Goal: Information Seeking & Learning: Learn about a topic

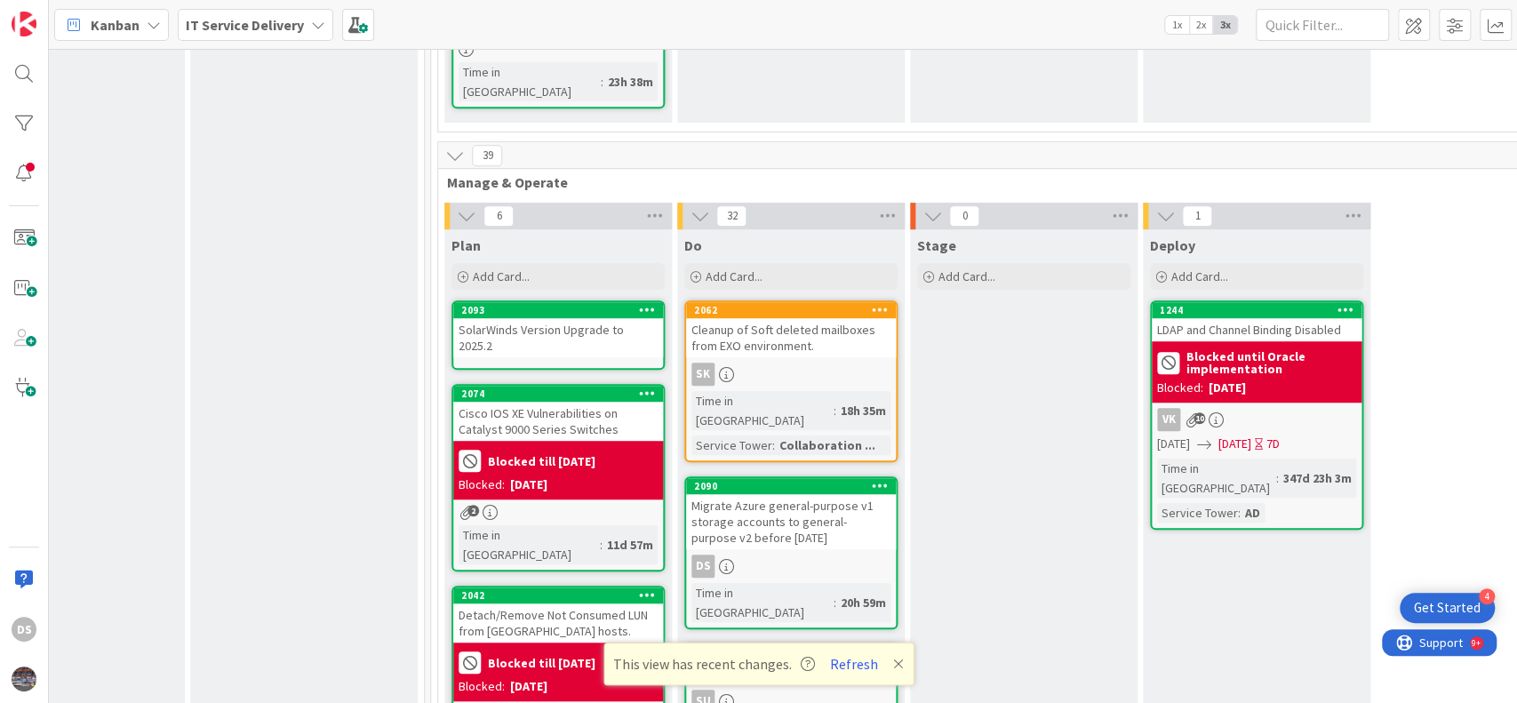
scroll to position [711, 803]
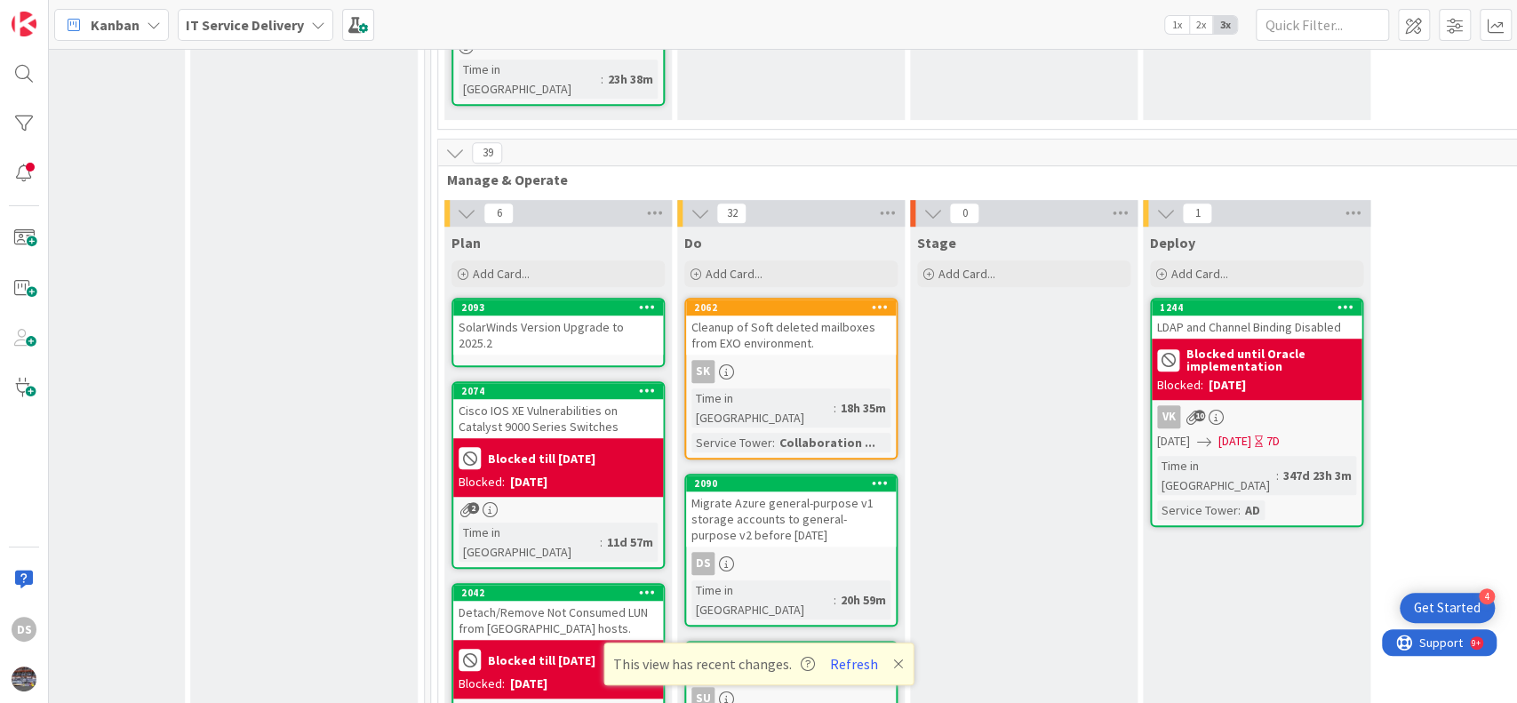
click at [725, 491] on div "Migrate Azure general-purpose v1 storage accounts to general-purpose v2 before …" at bounding box center [791, 518] width 210 height 55
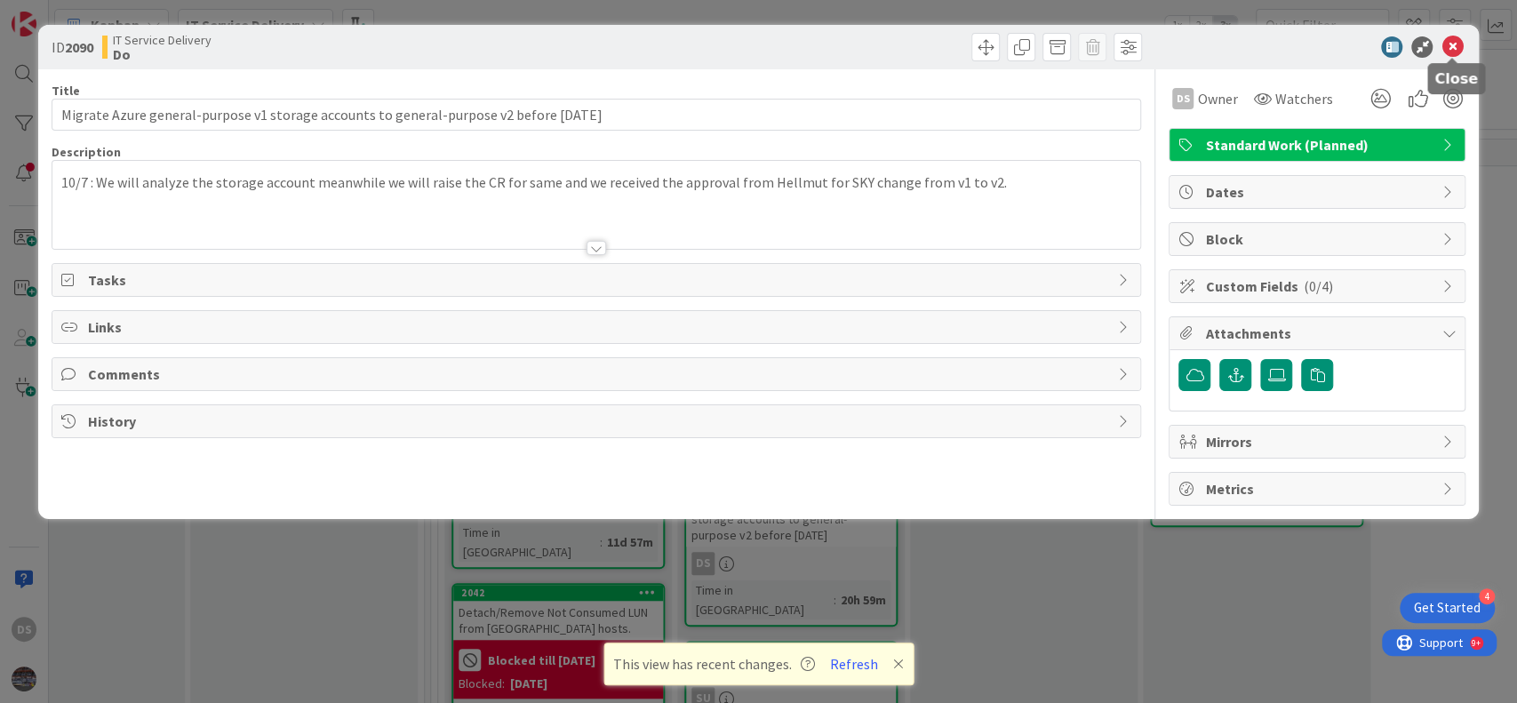
click at [1454, 50] on icon at bounding box center [1451, 46] width 21 height 21
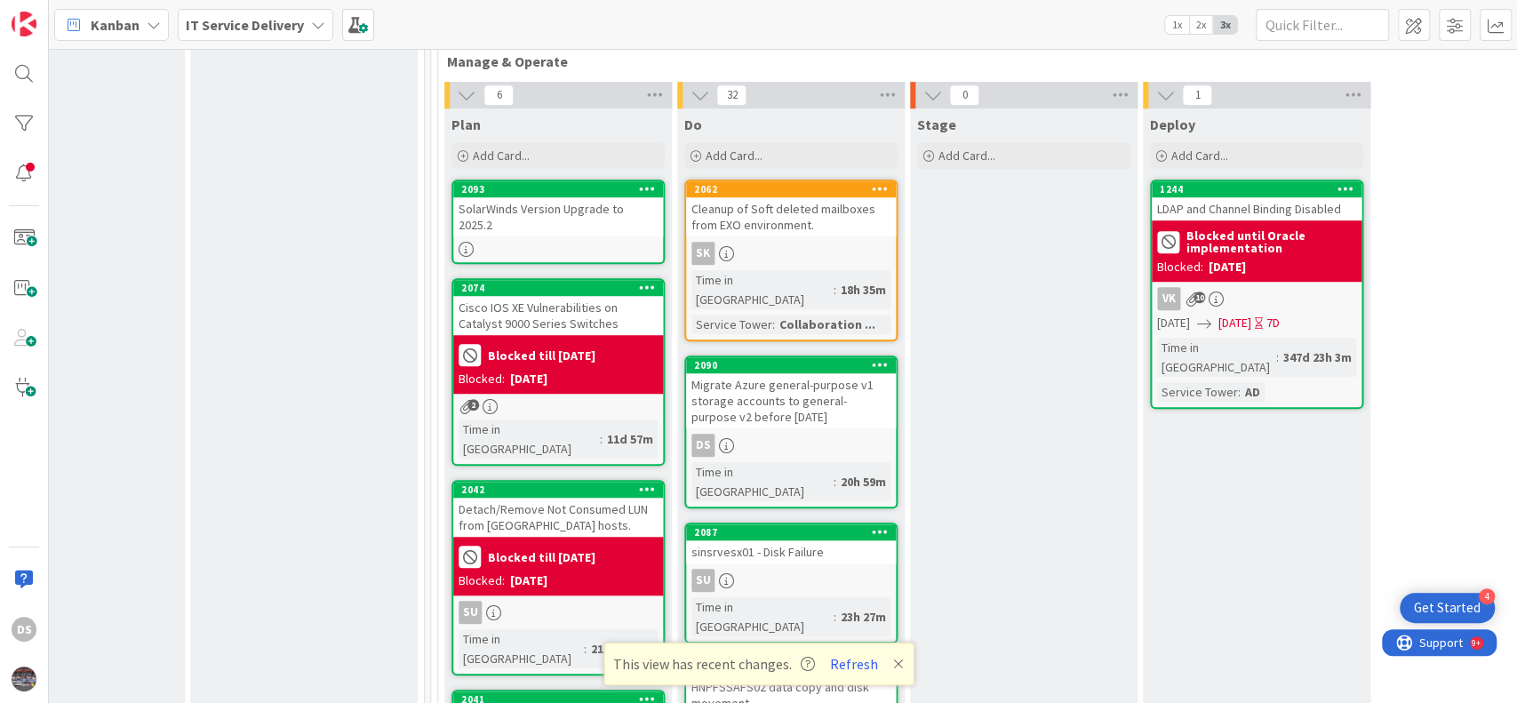
scroll to position [947, 803]
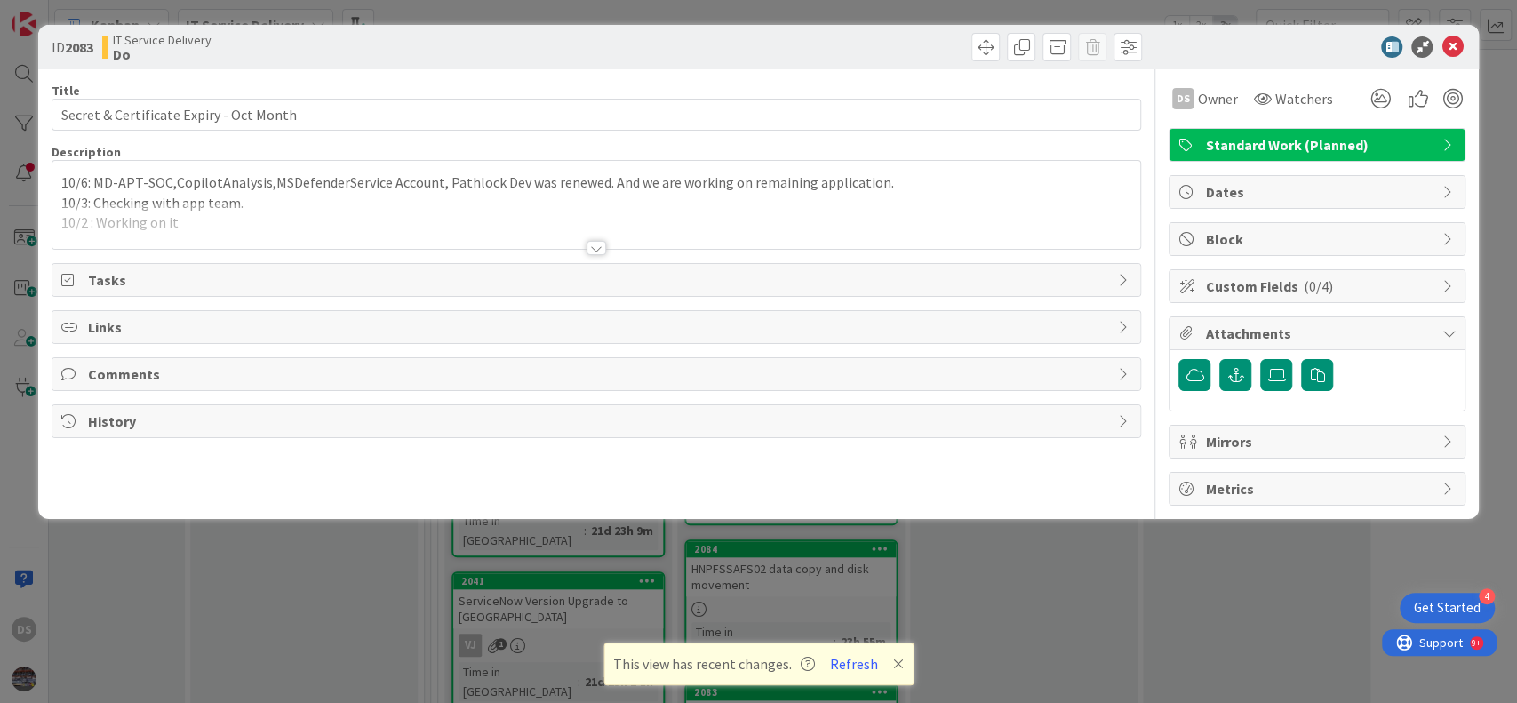
click at [347, 230] on div at bounding box center [596, 225] width 1089 height 45
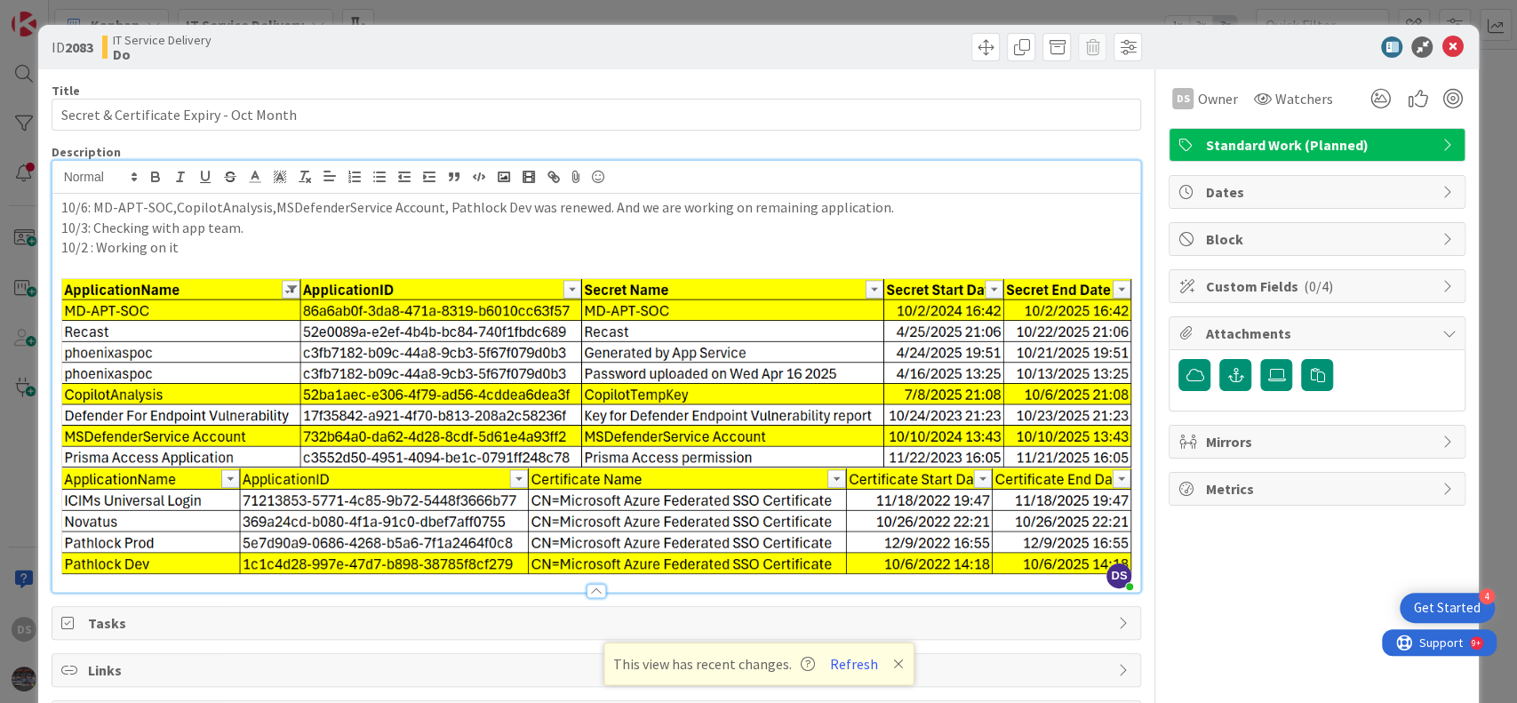
click at [61, 210] on p "10/6: MD-APT-SOC,CopilotAnalysis,MSDefenderService Account, Pathlock Dev was re…" at bounding box center [596, 207] width 1071 height 20
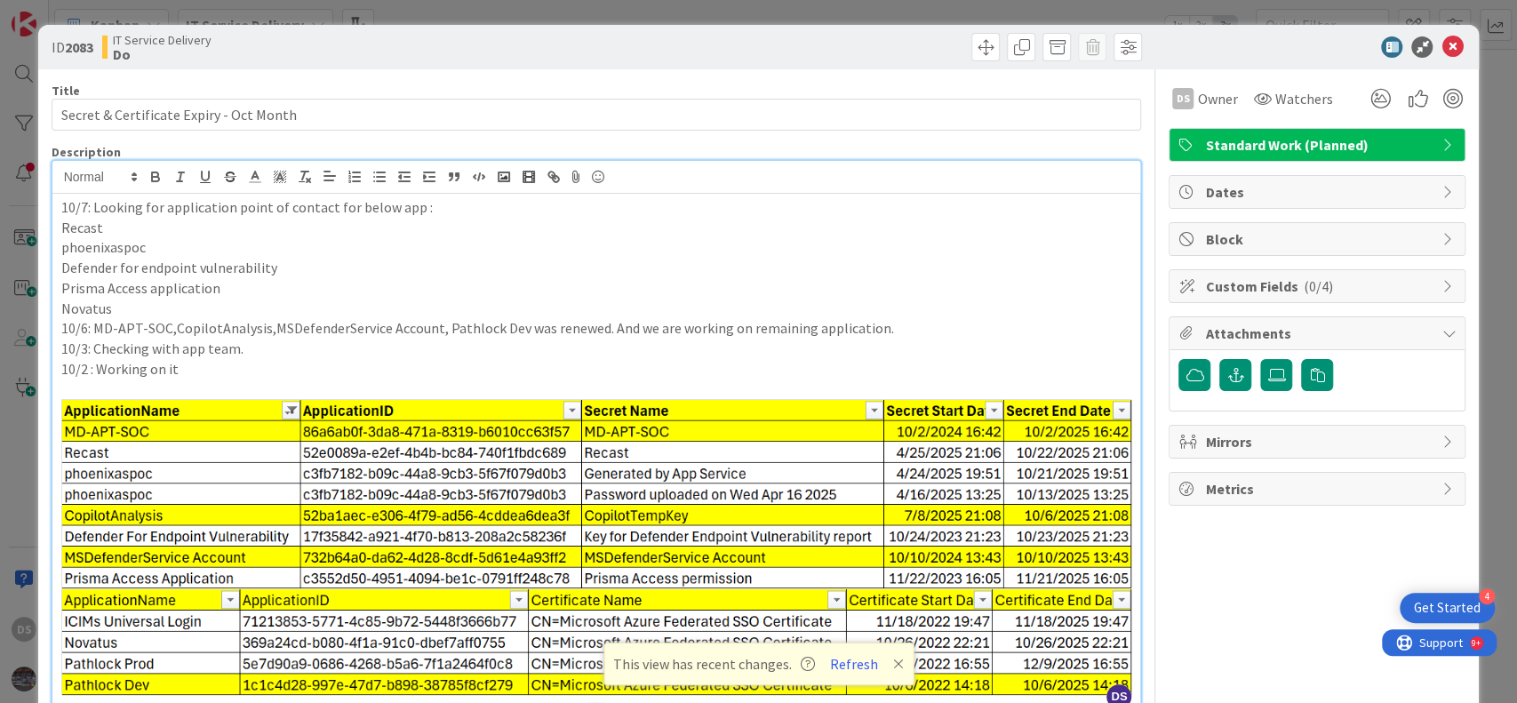
click at [121, 302] on p "Novatus" at bounding box center [596, 309] width 1071 height 20
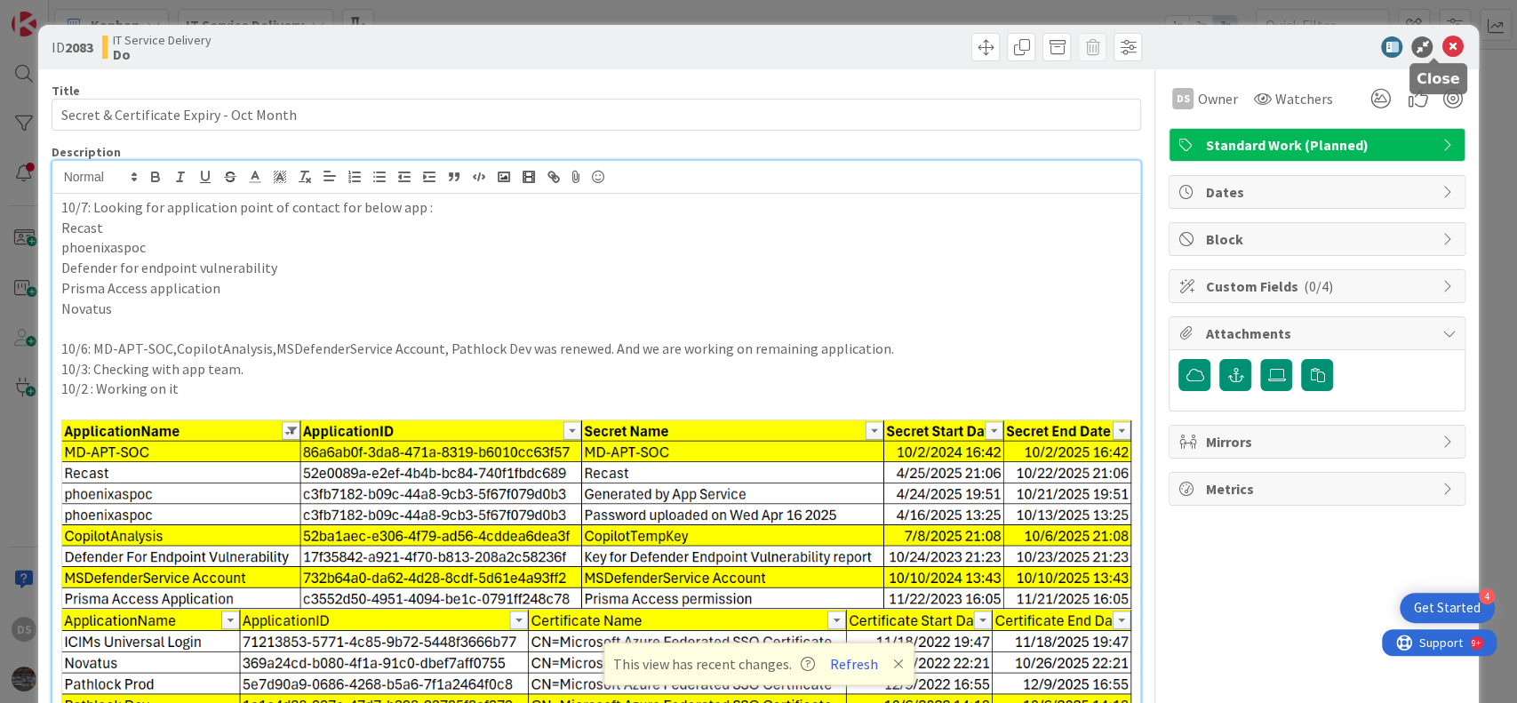
click at [1441, 43] on icon at bounding box center [1451, 46] width 21 height 21
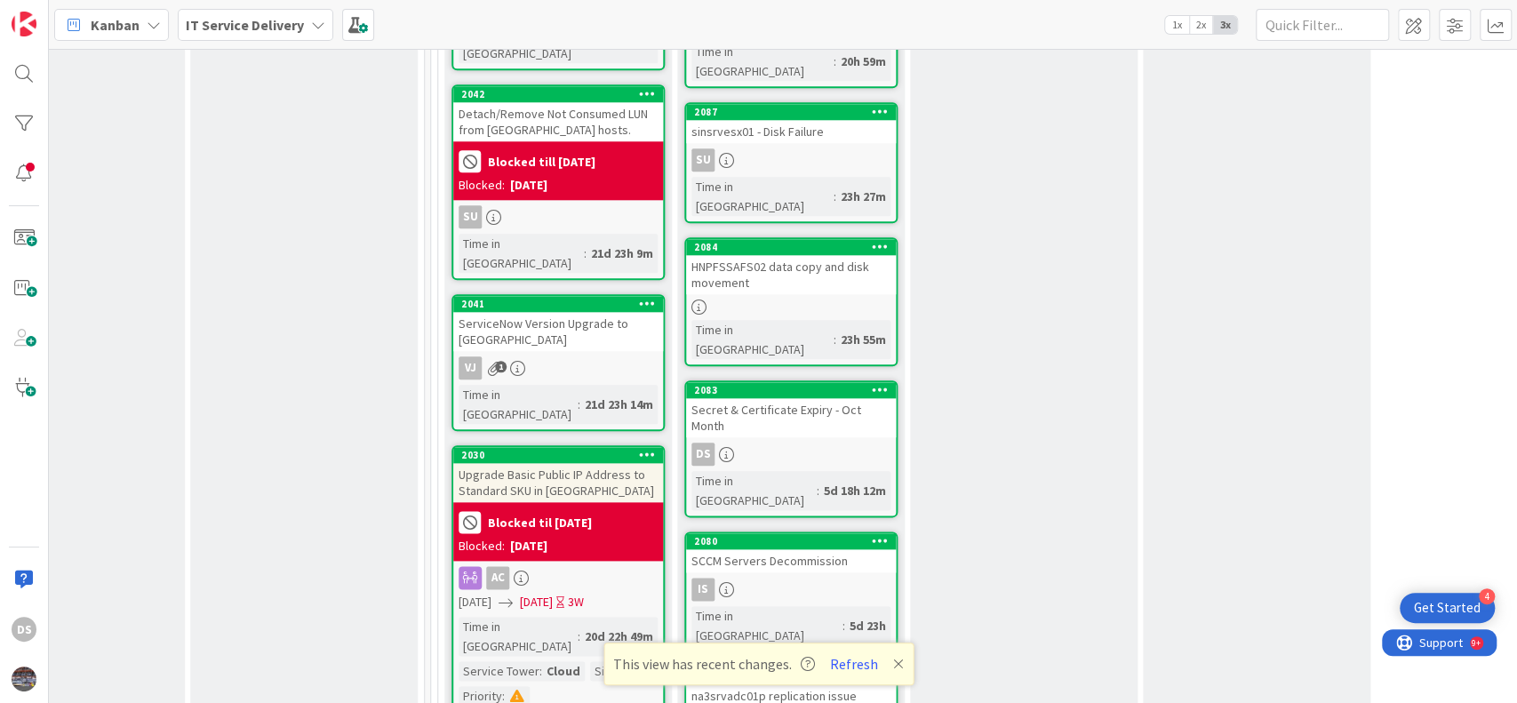
scroll to position [1303, 803]
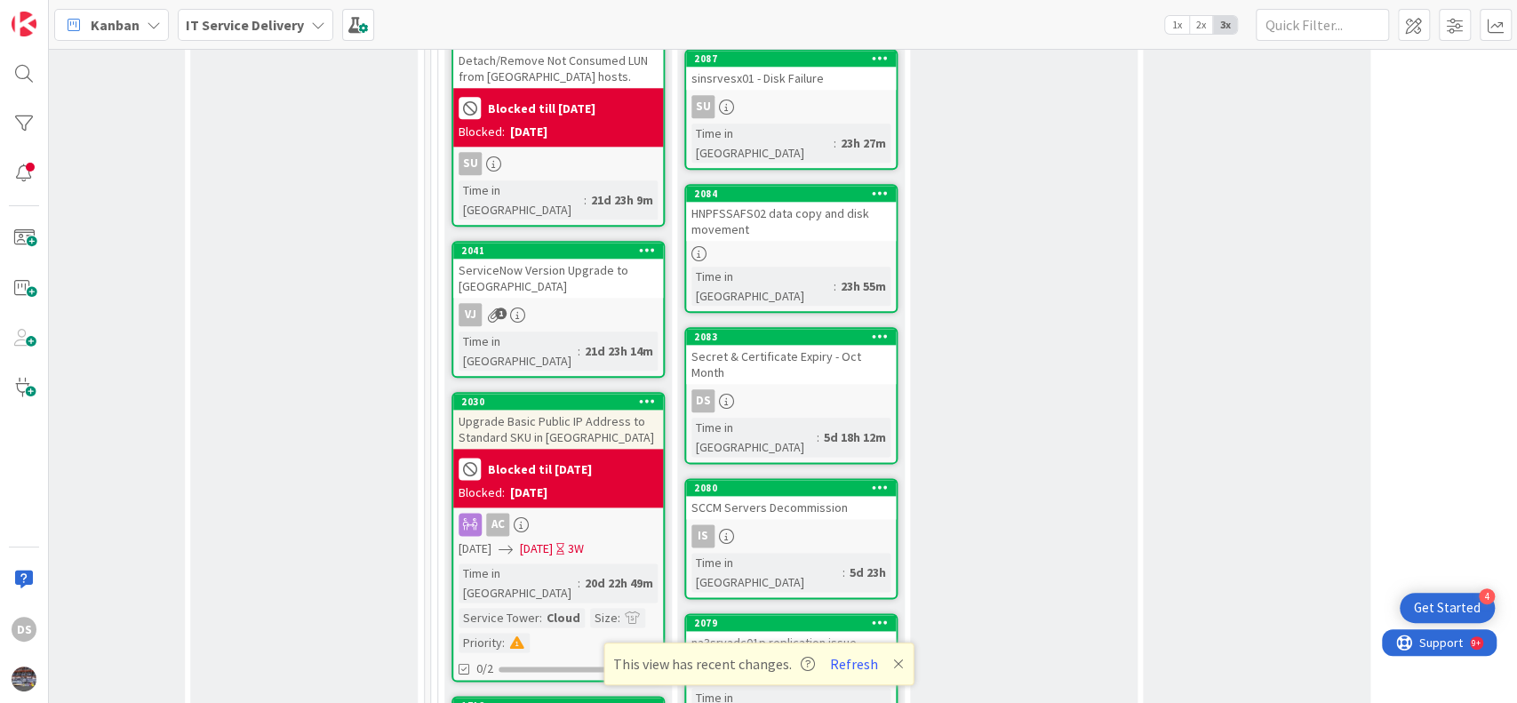
click at [817, 631] on div "na3srvadc01p replication issue" at bounding box center [791, 642] width 210 height 23
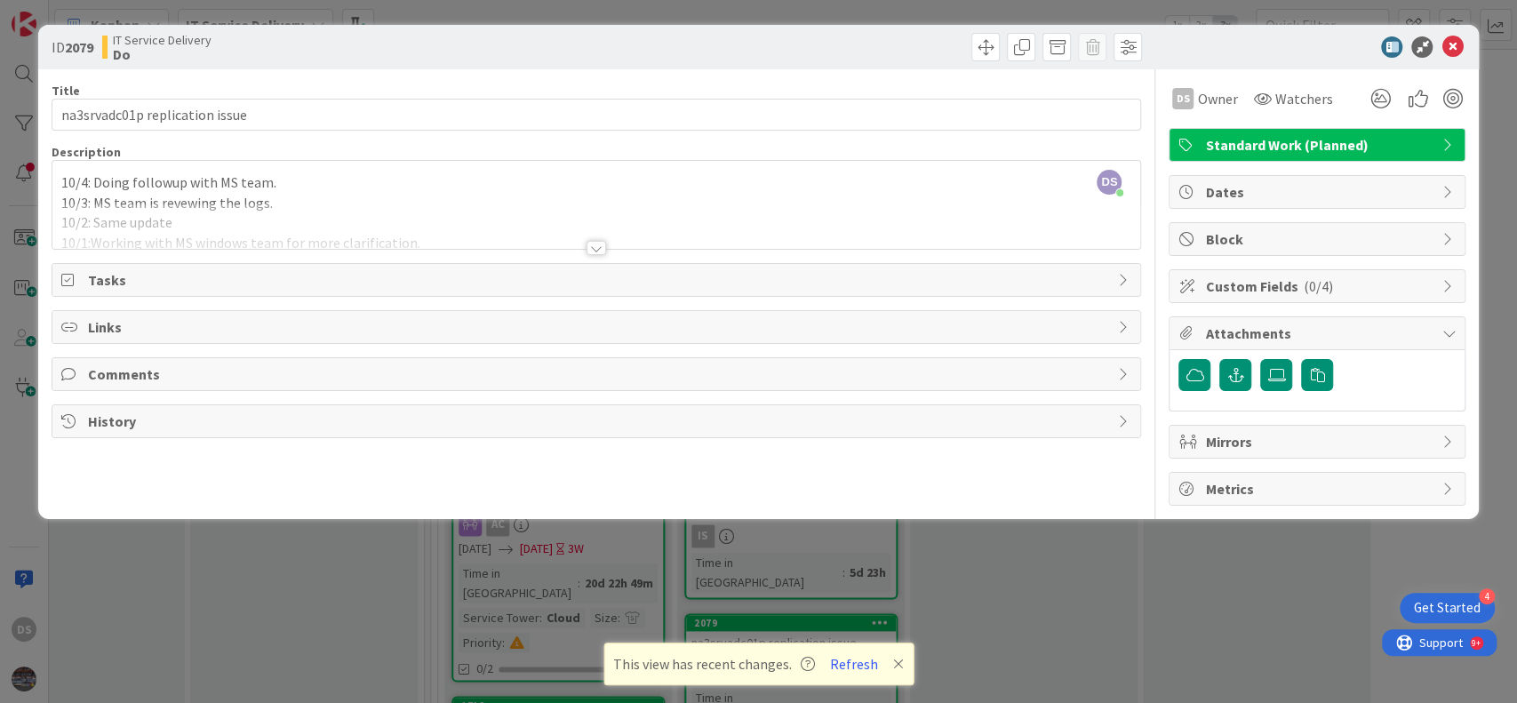
click at [57, 179] on div "DS [PERSON_NAME] just joined 10/4: Doing followup with MS team. 10/3: MS team i…" at bounding box center [596, 205] width 1089 height 88
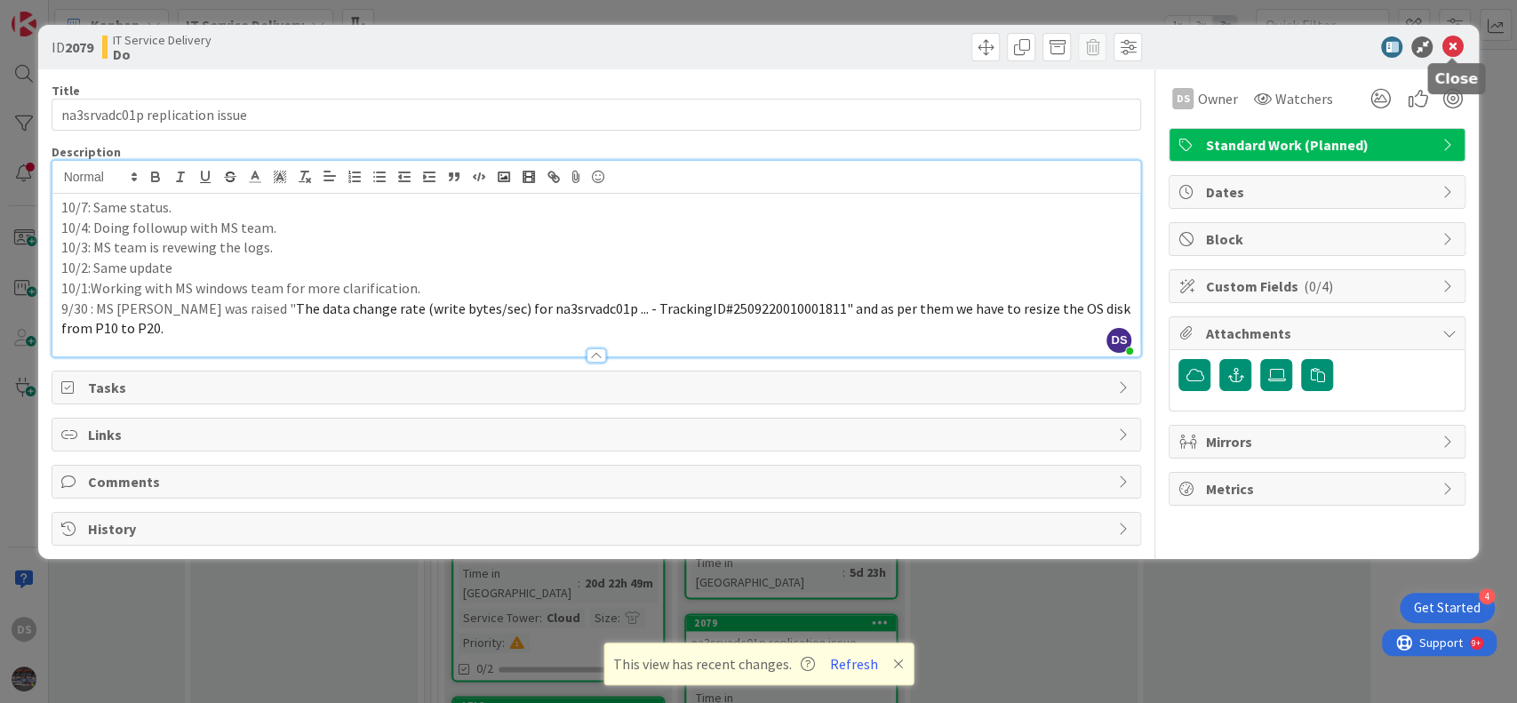
click at [1457, 38] on icon at bounding box center [1451, 46] width 21 height 21
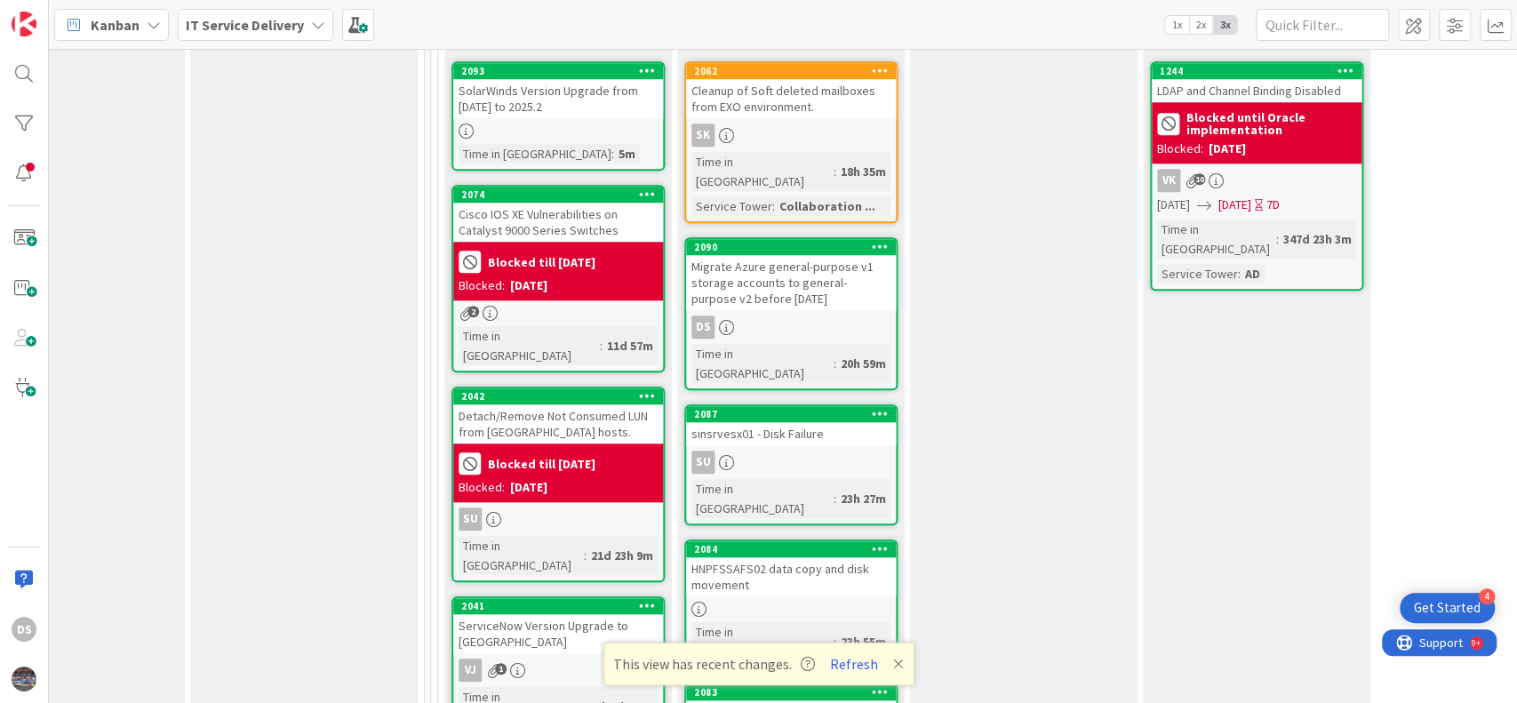
scroll to position [1066, 803]
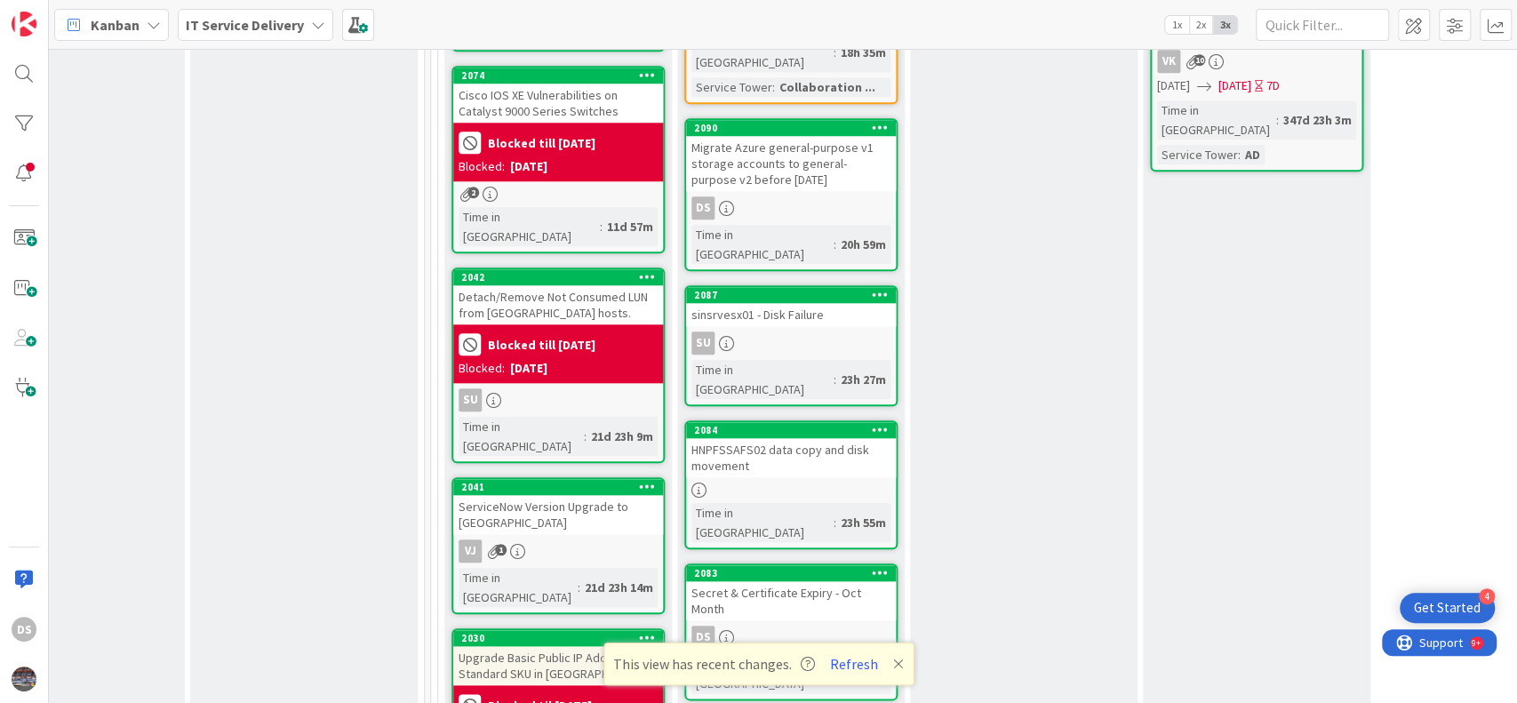
click at [802, 581] on div "Secret & Certificate Expiry - Oct Month" at bounding box center [791, 600] width 210 height 39
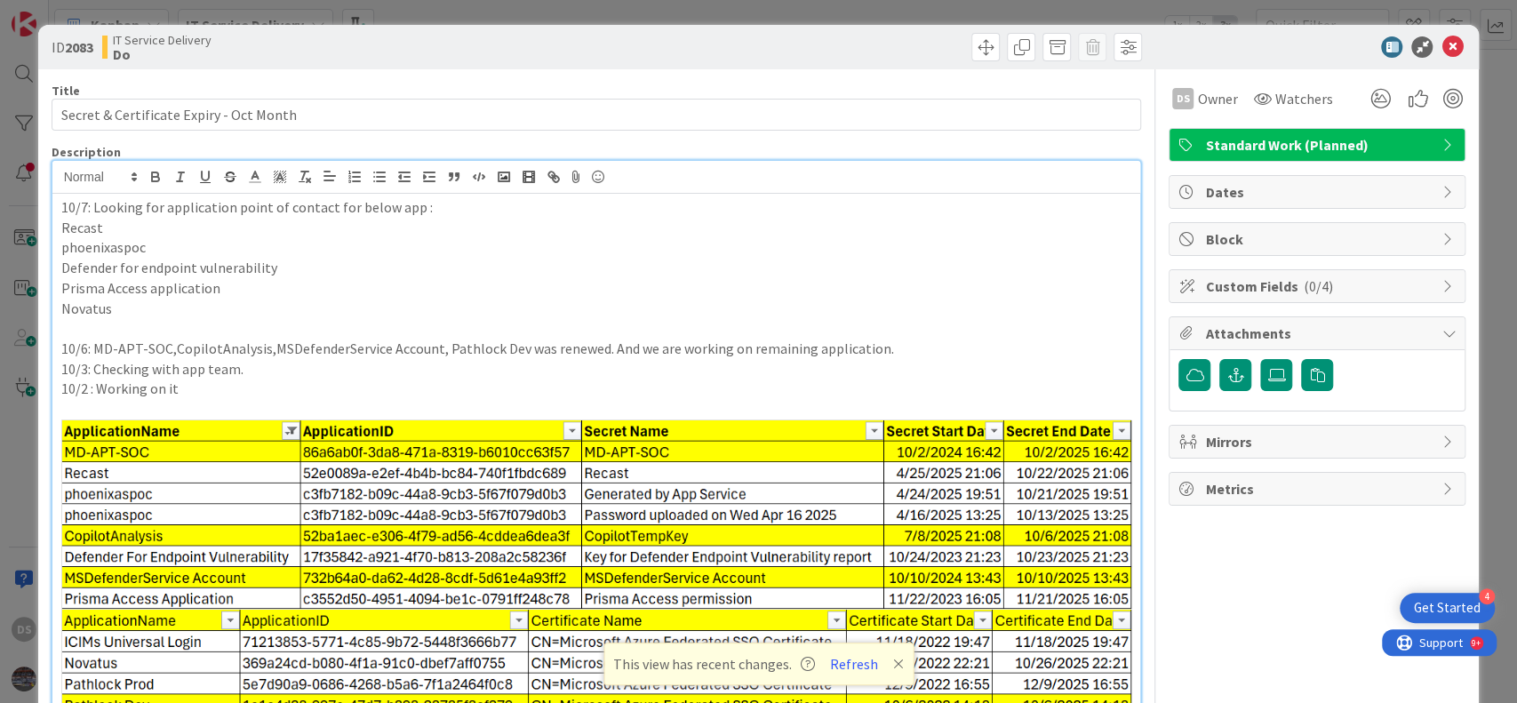
click at [536, 192] on div "10/7: Looking for application point of contact for below app : Recast phoenixas…" at bounding box center [596, 447] width 1089 height 572
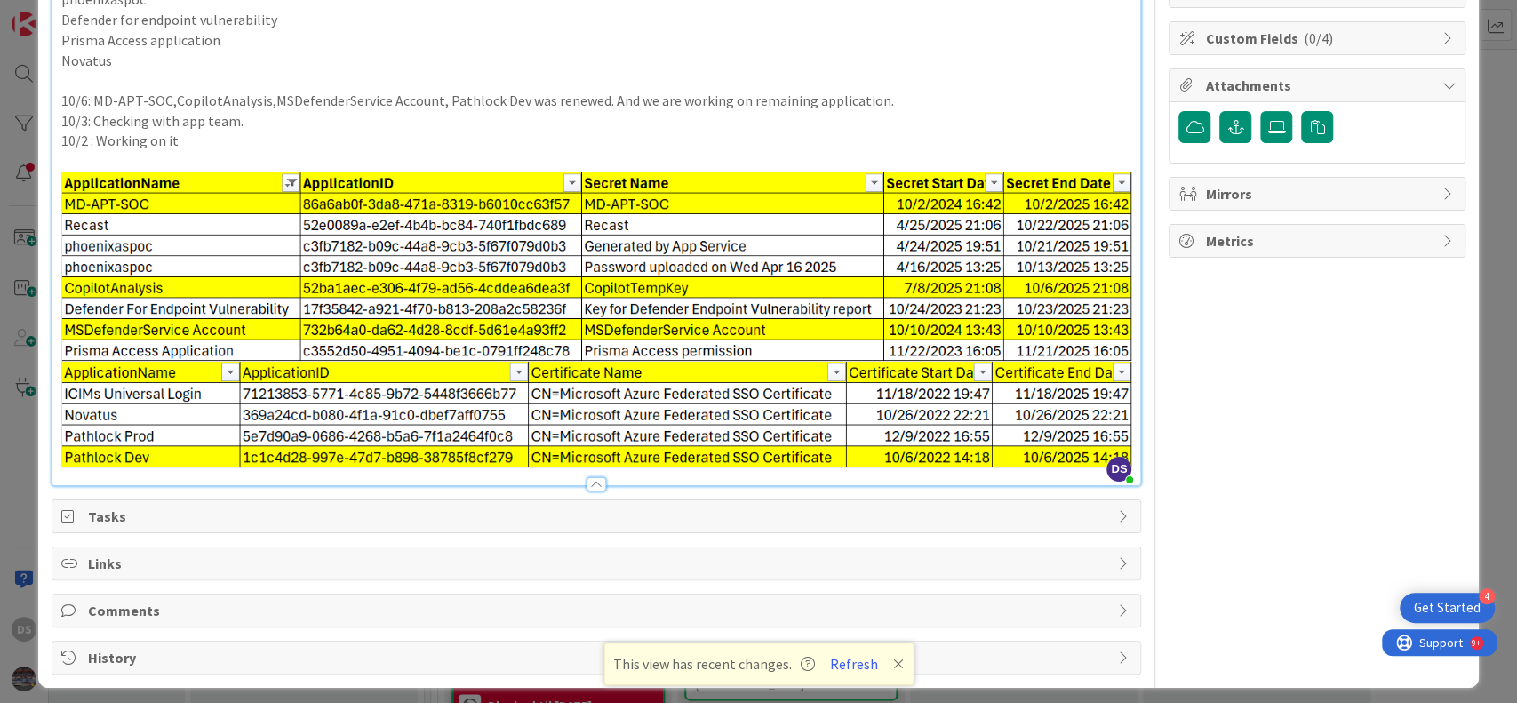
scroll to position [251, 0]
